Goal: Information Seeking & Learning: Learn about a topic

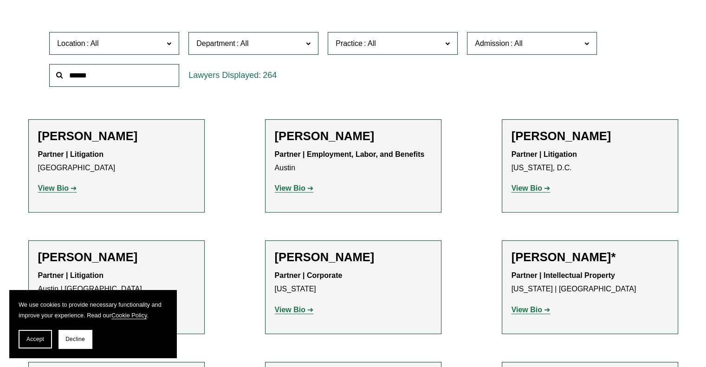
scroll to position [288, 0]
click at [91, 81] on input "text" at bounding box center [114, 75] width 130 height 23
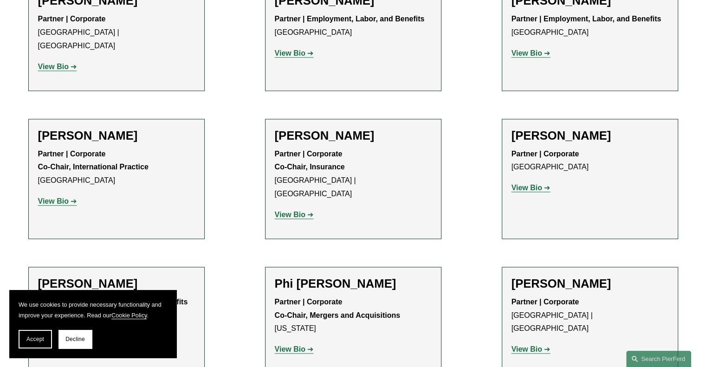
scroll to position [1216, 0]
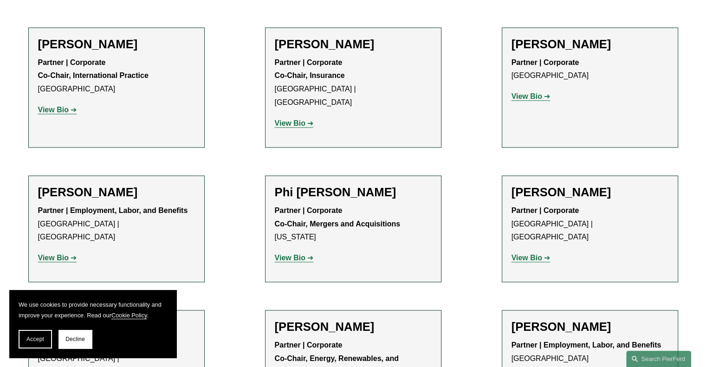
click at [289, 254] on strong "View Bio" at bounding box center [290, 258] width 31 height 8
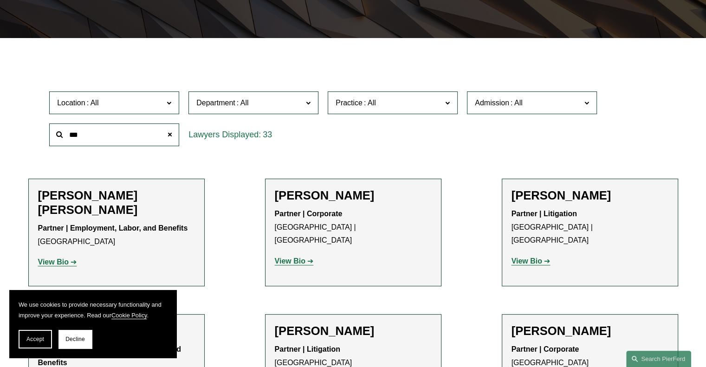
scroll to position [102, 0]
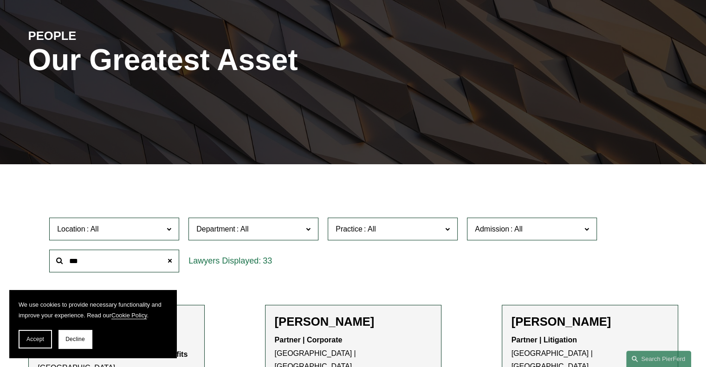
drag, startPoint x: 95, startPoint y: 259, endPoint x: 60, endPoint y: 259, distance: 34.4
click at [60, 259] on div "***" at bounding box center [114, 261] width 130 height 23
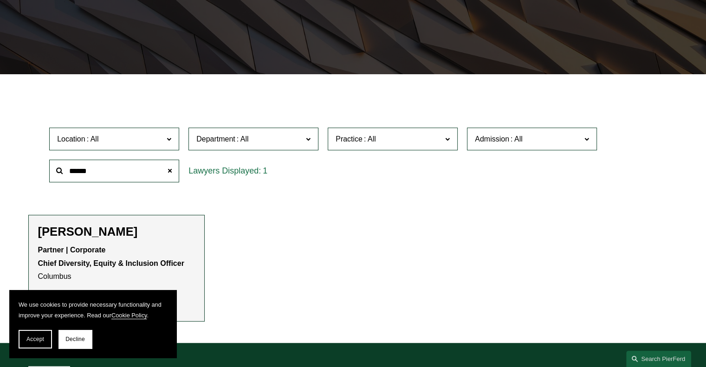
scroll to position [334, 0]
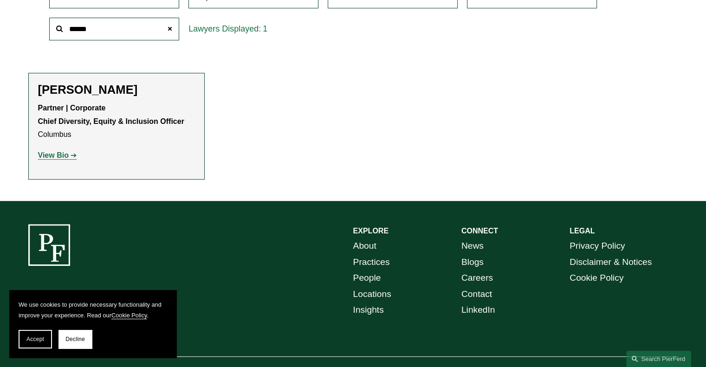
click at [60, 155] on strong "View Bio" at bounding box center [53, 155] width 31 height 8
drag, startPoint x: 107, startPoint y: 31, endPoint x: 38, endPoint y: 30, distance: 69.6
click at [38, 30] on div "Location All Atlanta Austin Bellevue Boston Charlotte Chicago Cincinnati Clevel…" at bounding box center [353, 13] width 650 height 64
click at [59, 156] on strong "View Bio" at bounding box center [53, 155] width 31 height 8
drag, startPoint x: 87, startPoint y: 31, endPoint x: 38, endPoint y: 32, distance: 48.8
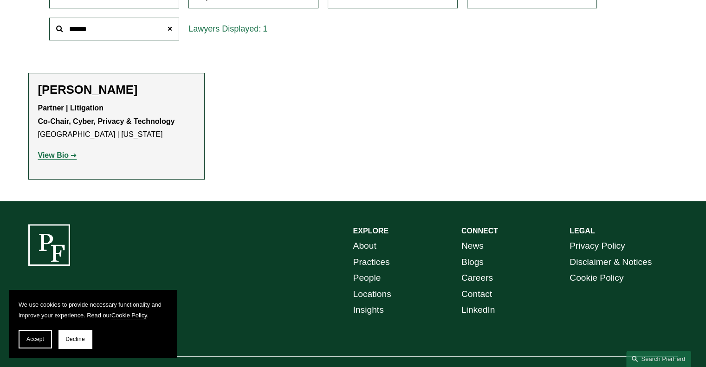
click at [39, 32] on div "Location All Atlanta Austin Bellevue Boston Charlotte Chicago Cincinnati Clevel…" at bounding box center [353, 13] width 650 height 64
type input "******"
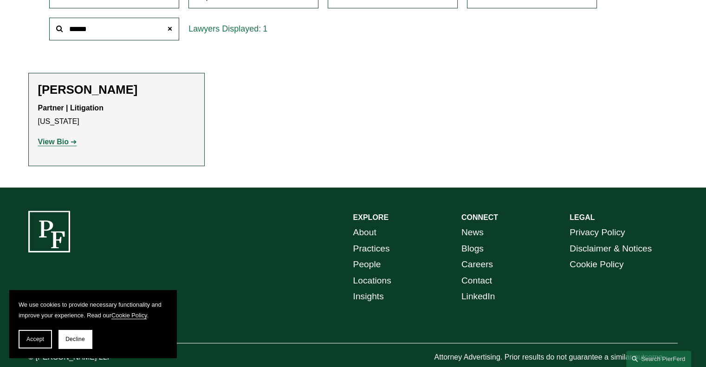
click at [49, 140] on strong "View Bio" at bounding box center [53, 142] width 31 height 8
